Goal: Entertainment & Leisure: Consume media (video, audio)

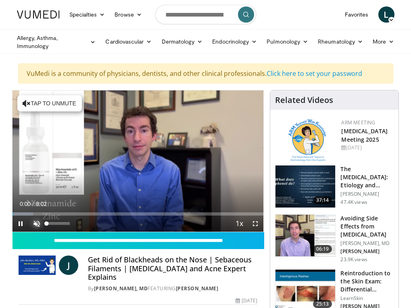
click at [34, 223] on span "Video Player" at bounding box center [37, 223] width 16 height 16
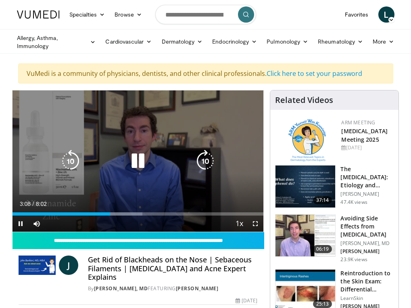
click at [134, 160] on icon "Video Player" at bounding box center [138, 161] width 23 height 23
click at [134, 164] on icon "Video Player" at bounding box center [138, 161] width 23 height 23
